Goal: Check status: Check status

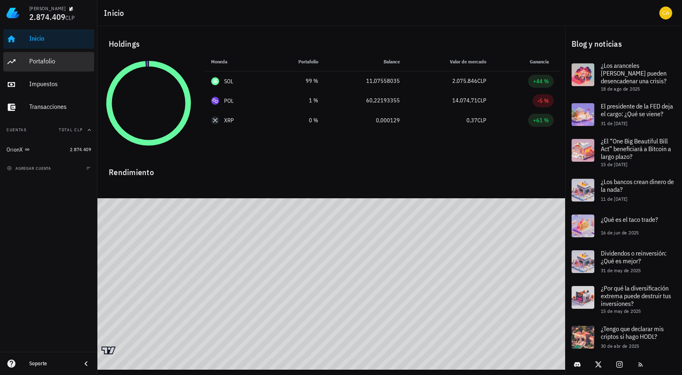
click at [73, 61] on div "Portafolio" at bounding box center [60, 61] width 62 height 8
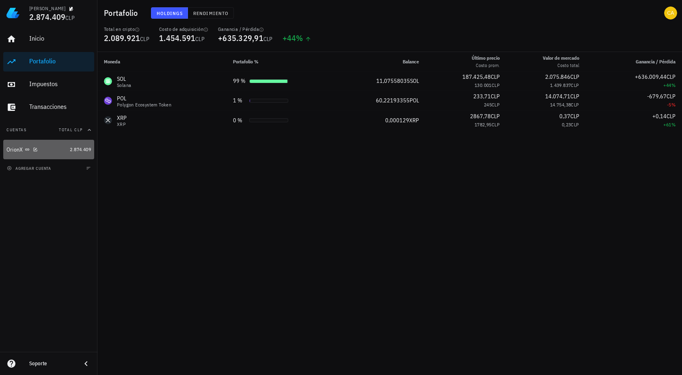
click at [54, 151] on div "OrionX" at bounding box center [36, 150] width 60 height 8
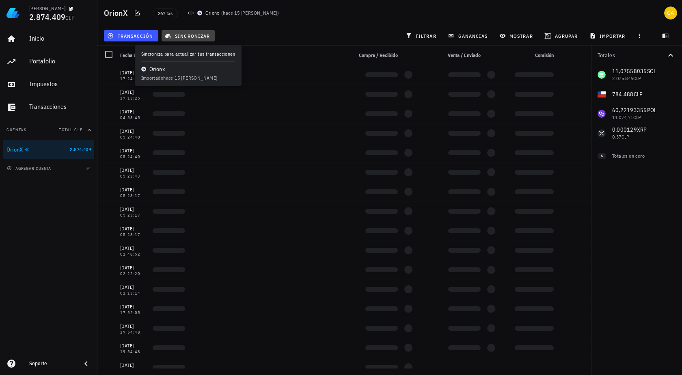
click at [192, 34] on span "sincronizar" at bounding box center [187, 35] width 43 height 6
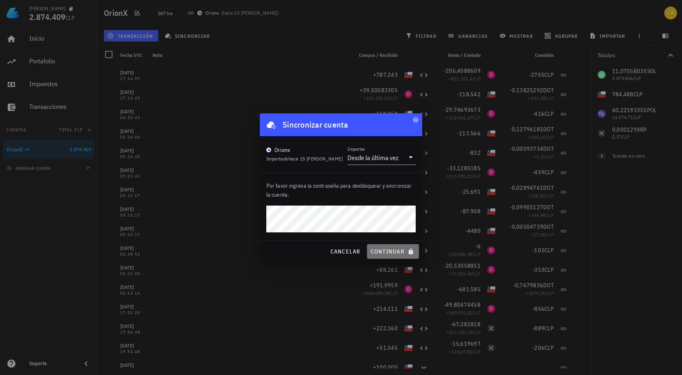
click at [390, 249] on span "continuar" at bounding box center [392, 251] width 45 height 7
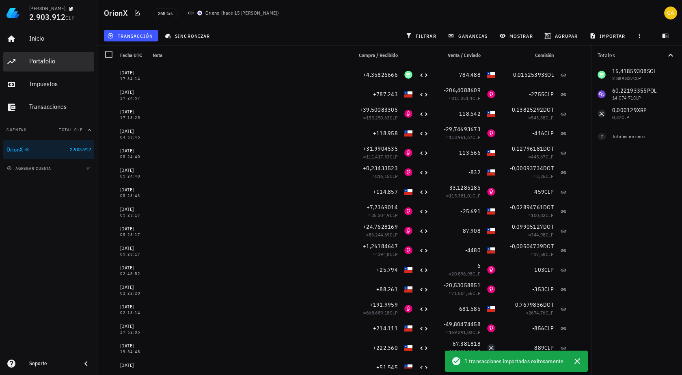
click at [54, 63] on div "Portafolio" at bounding box center [60, 61] width 62 height 8
